Goal: Task Accomplishment & Management: Manage account settings

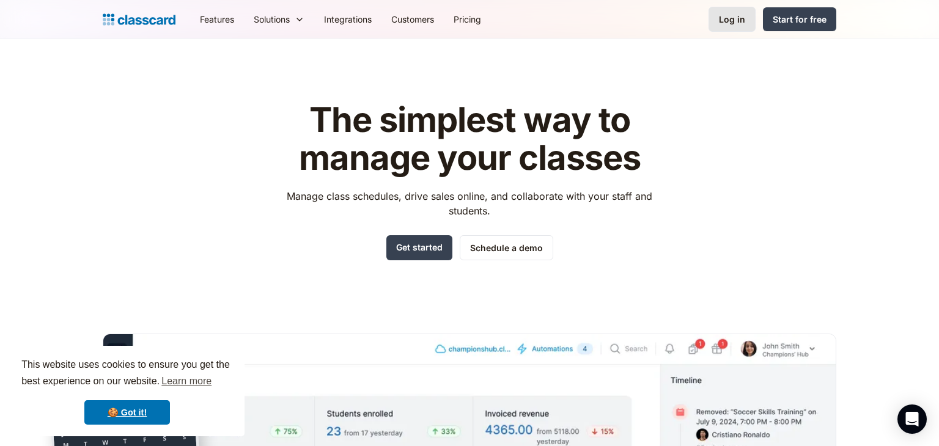
click at [733, 12] on link "Log in" at bounding box center [731, 19] width 47 height 25
